Goal: Information Seeking & Learning: Find contact information

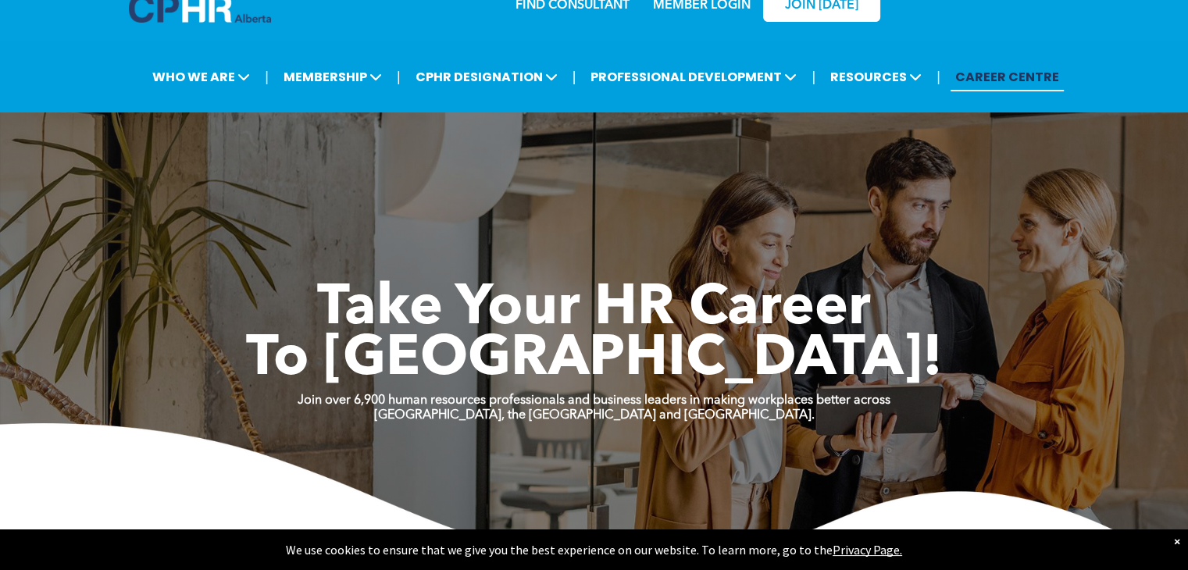
scroll to position [20, 0]
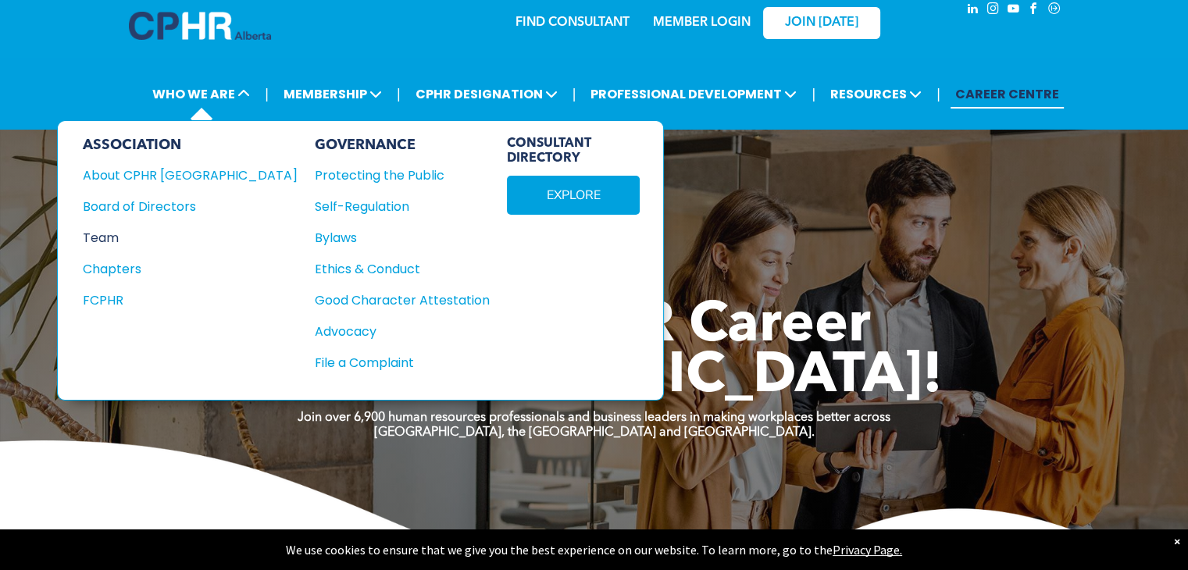
click at [121, 232] on div "Team" at bounding box center [180, 238] width 194 height 20
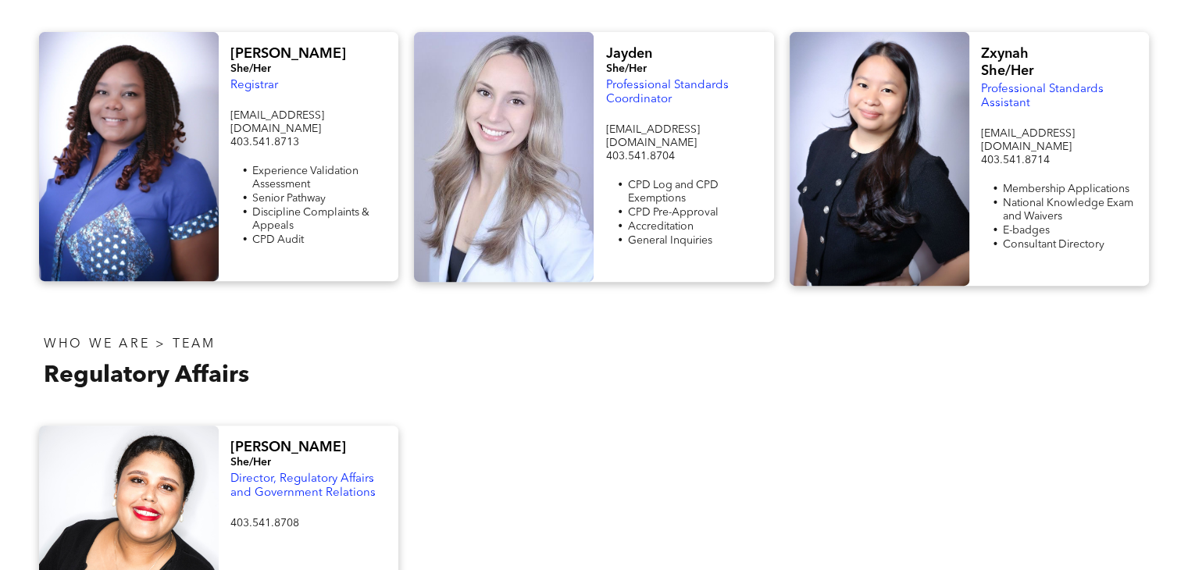
scroll to position [594, 0]
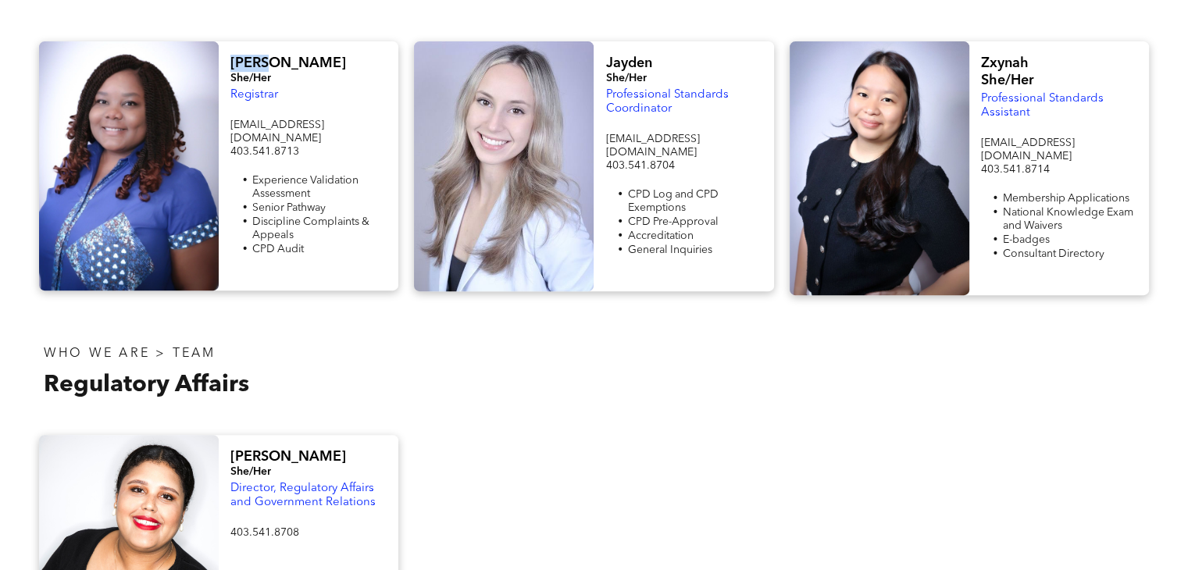
drag, startPoint x: 230, startPoint y: 60, endPoint x: 284, endPoint y: 57, distance: 54.0
click at [284, 57] on h4 "Fiona" at bounding box center [308, 63] width 156 height 17
copy span "Fiona"
drag, startPoint x: 231, startPoint y: 126, endPoint x: 352, endPoint y: 120, distance: 121.3
click at [352, 120] on p "registrar@cphrab.ca" at bounding box center [308, 132] width 156 height 27
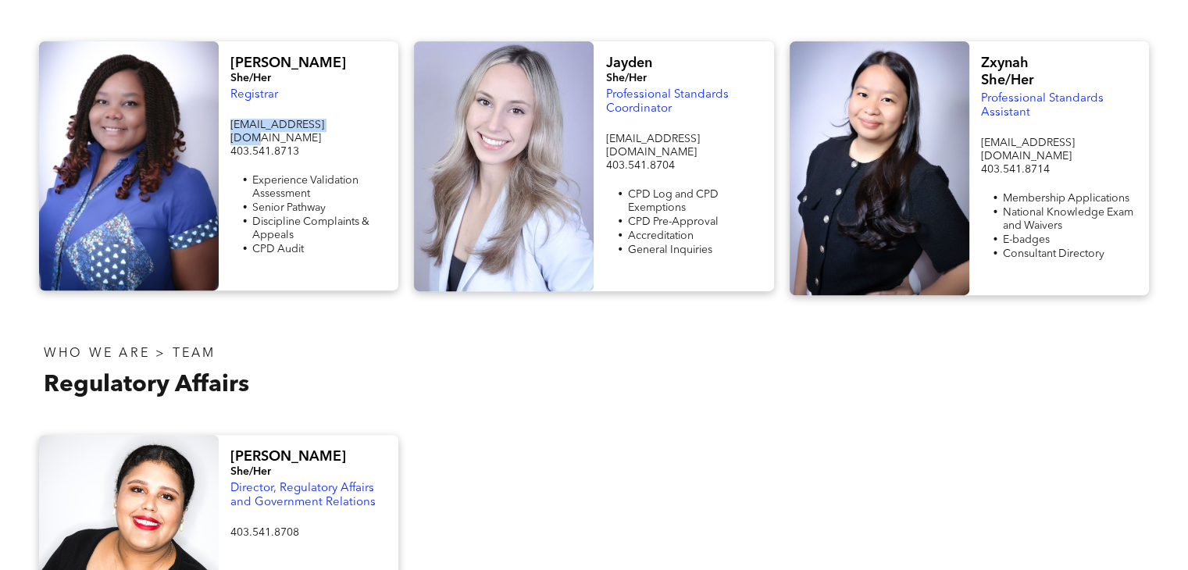
copy span "registrar@cphrab.ca"
